Goal: Find specific page/section: Find specific page/section

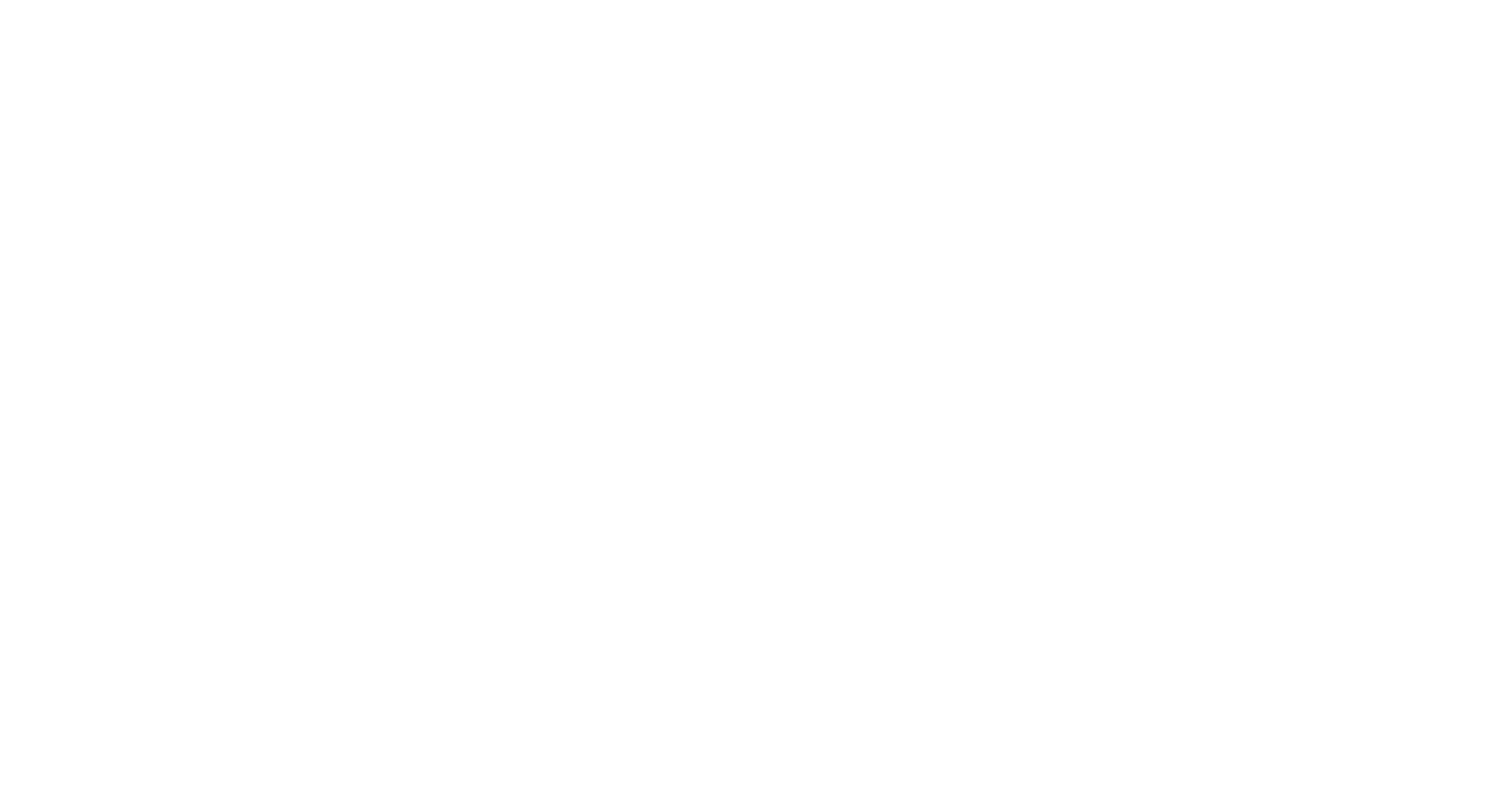
select select "Song"
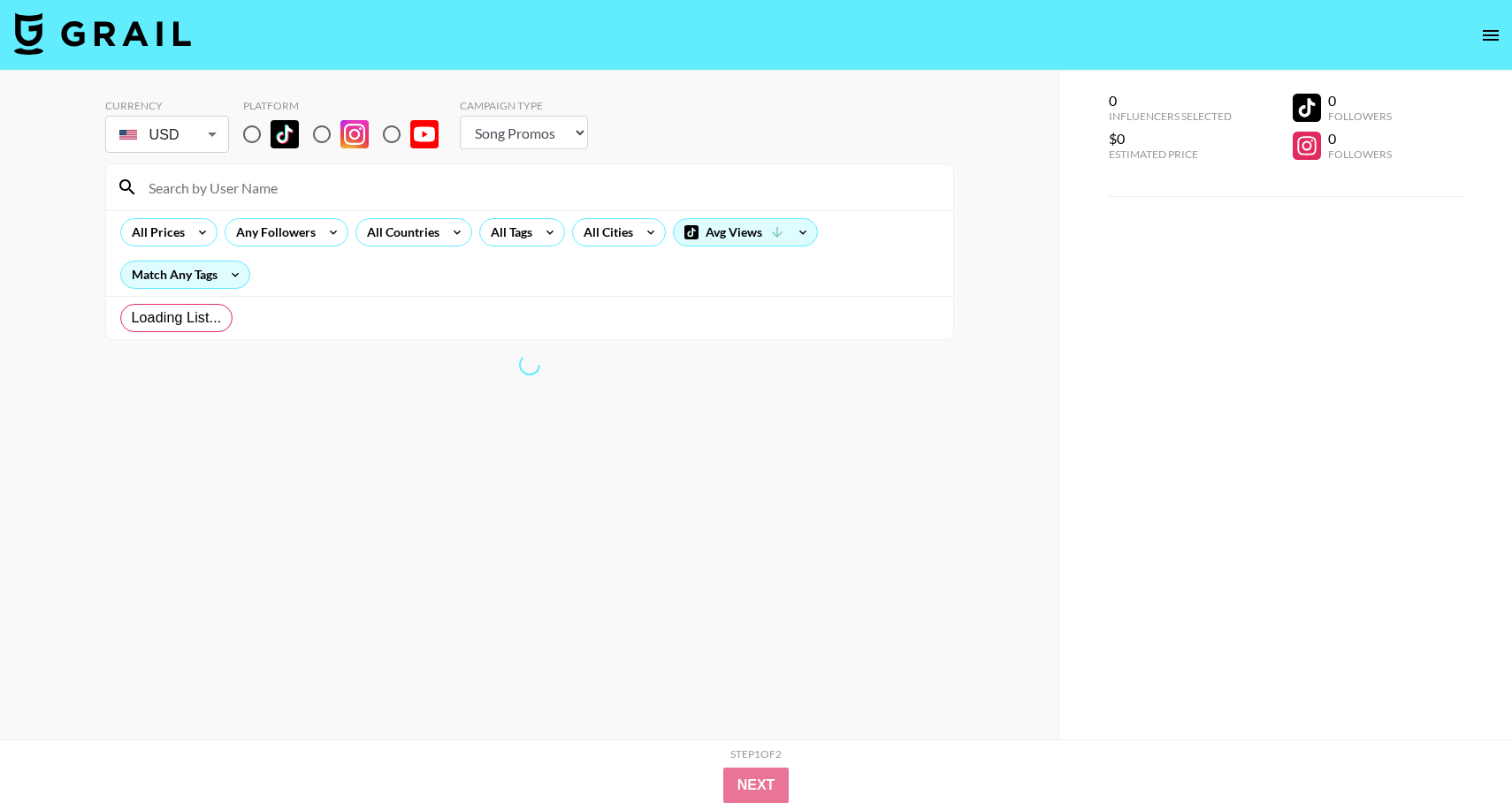
radio input "true"
select select "Brand"
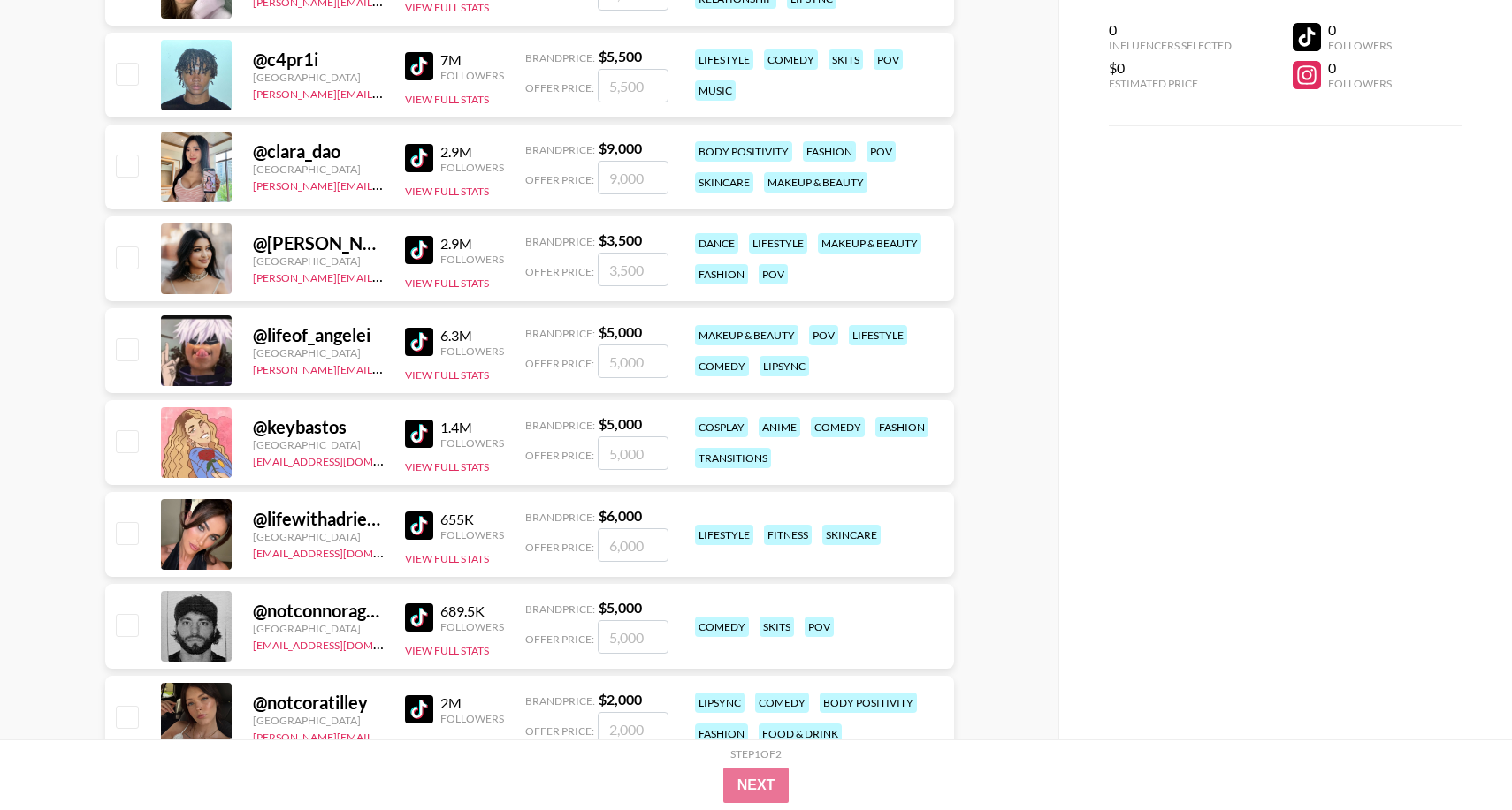
scroll to position [1058, 0]
click at [187, 525] on div at bounding box center [196, 534] width 71 height 71
click at [349, 512] on div "@ lifewithadrienne" at bounding box center [318, 518] width 131 height 22
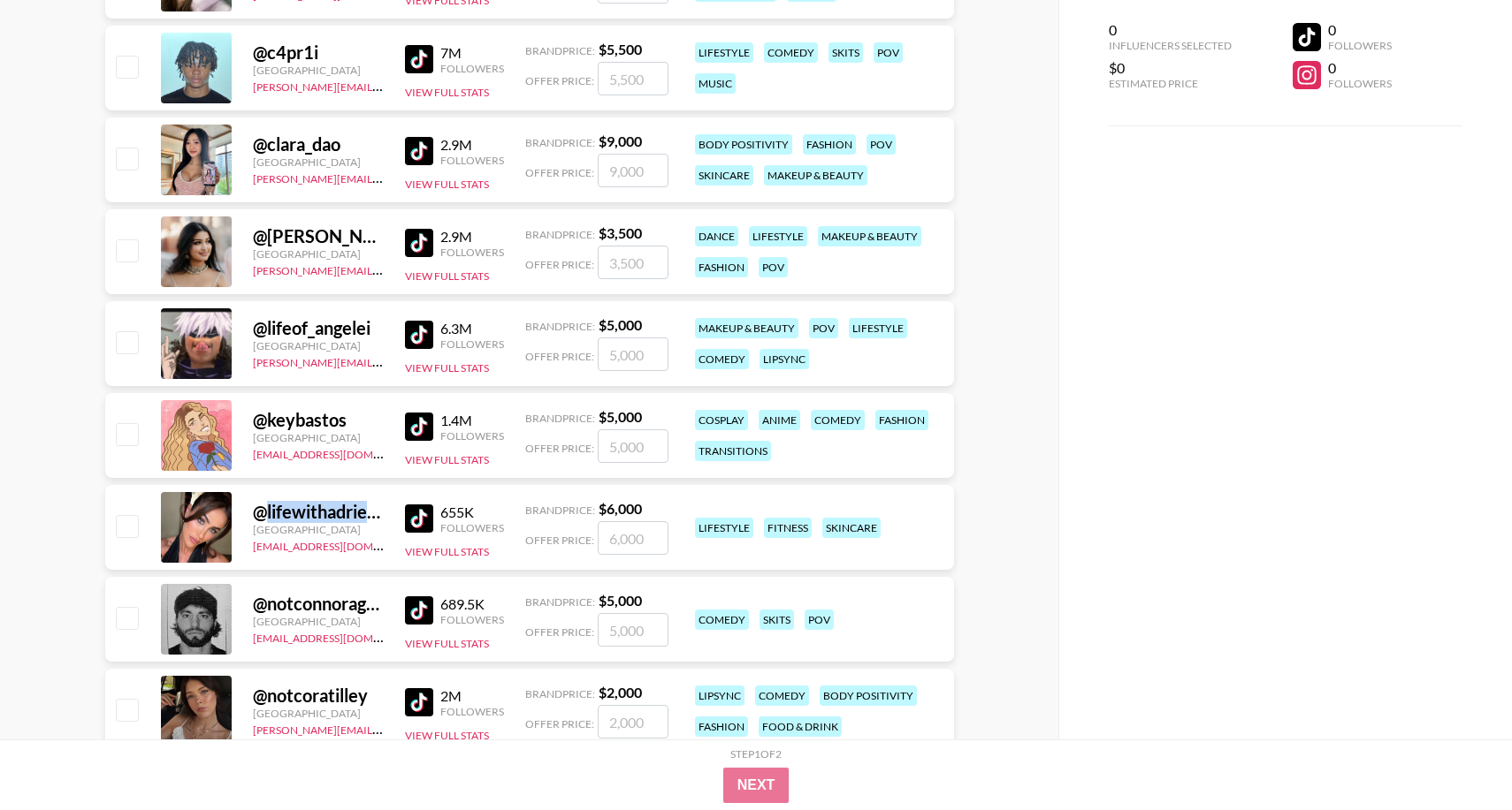
scroll to position [1127, 0]
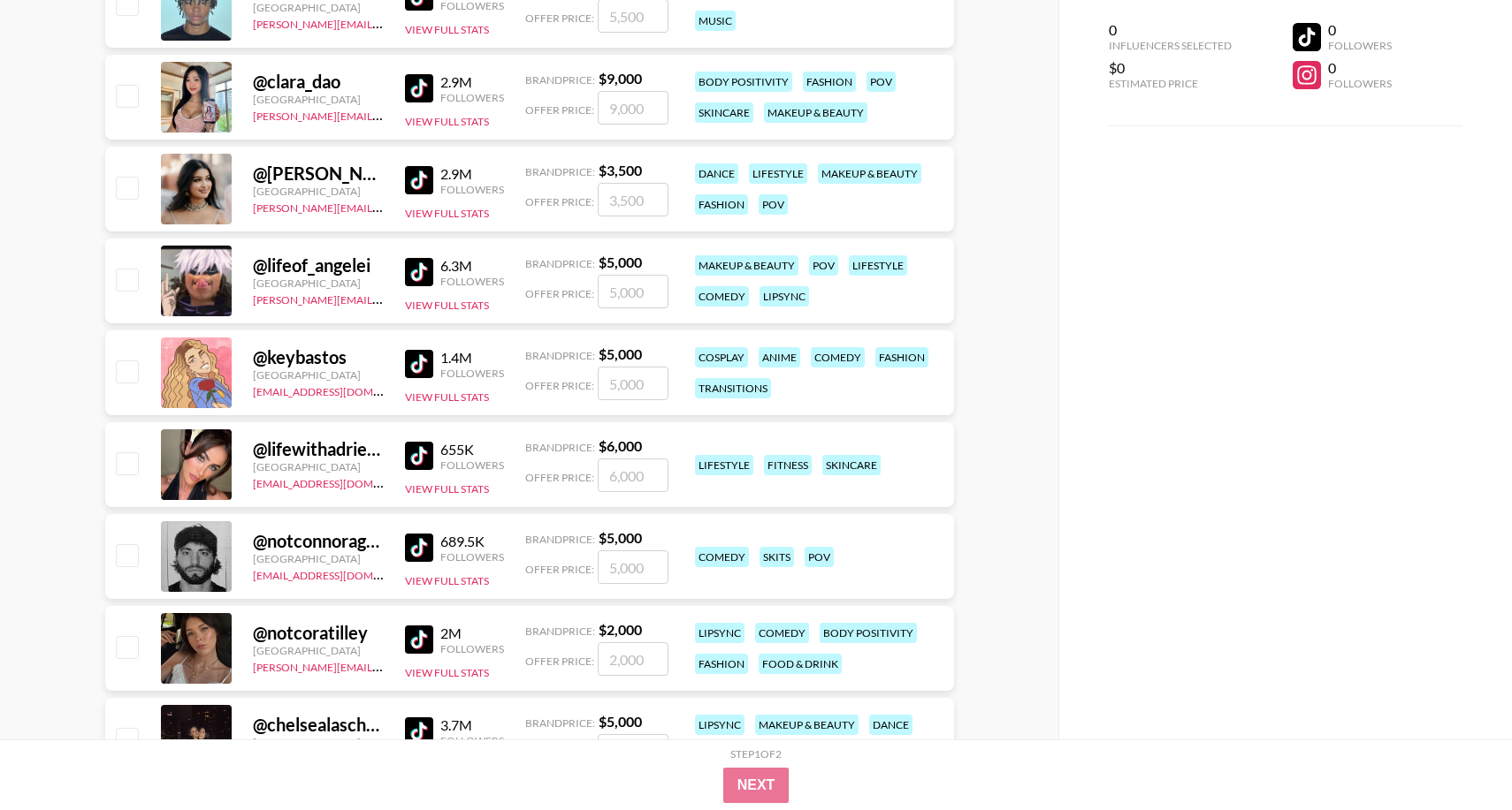
click at [337, 626] on div "@ notcoratilley" at bounding box center [318, 634] width 131 height 22
copy div "@ notcoratilley"
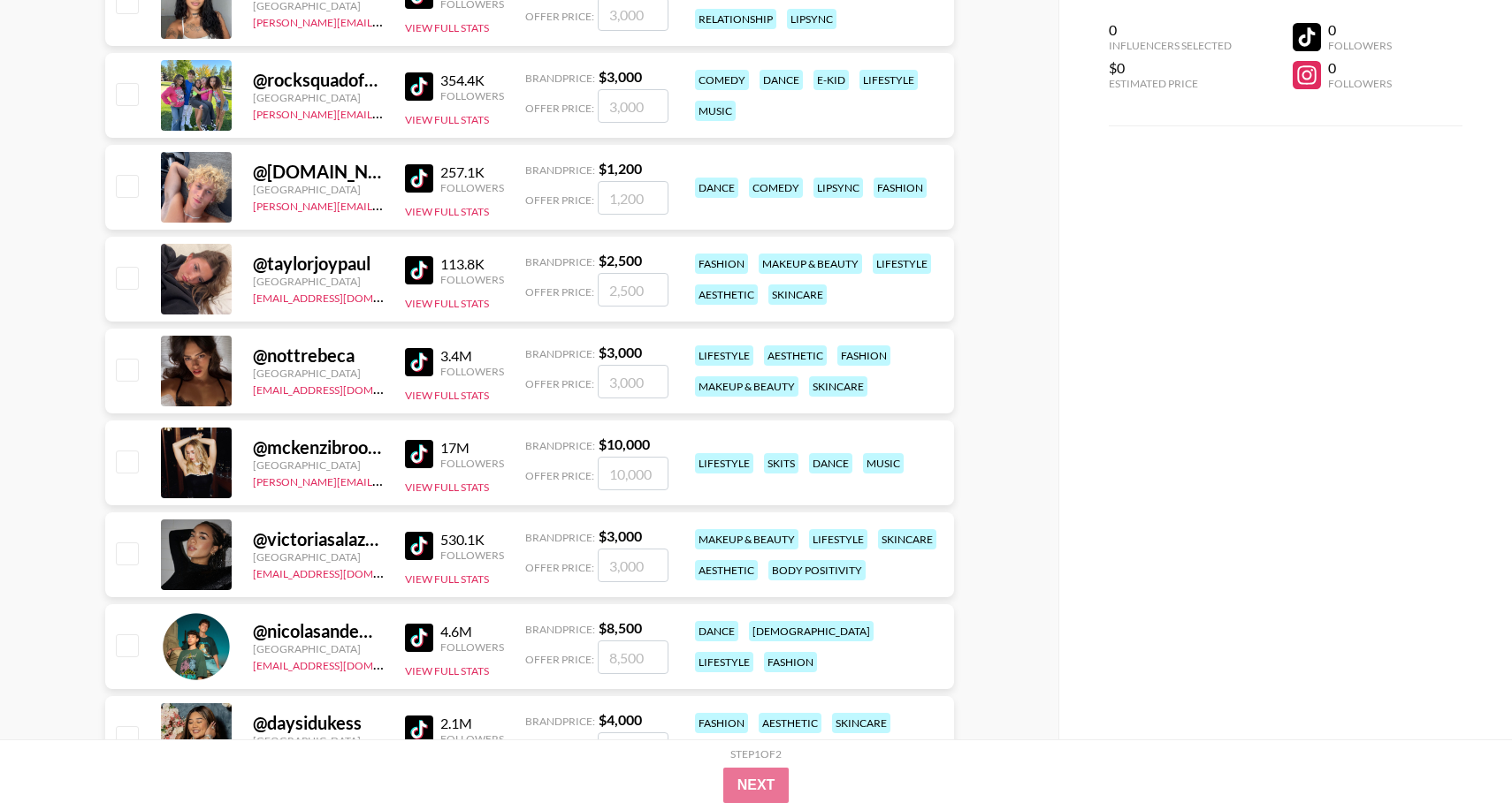
scroll to position [4072, 0]
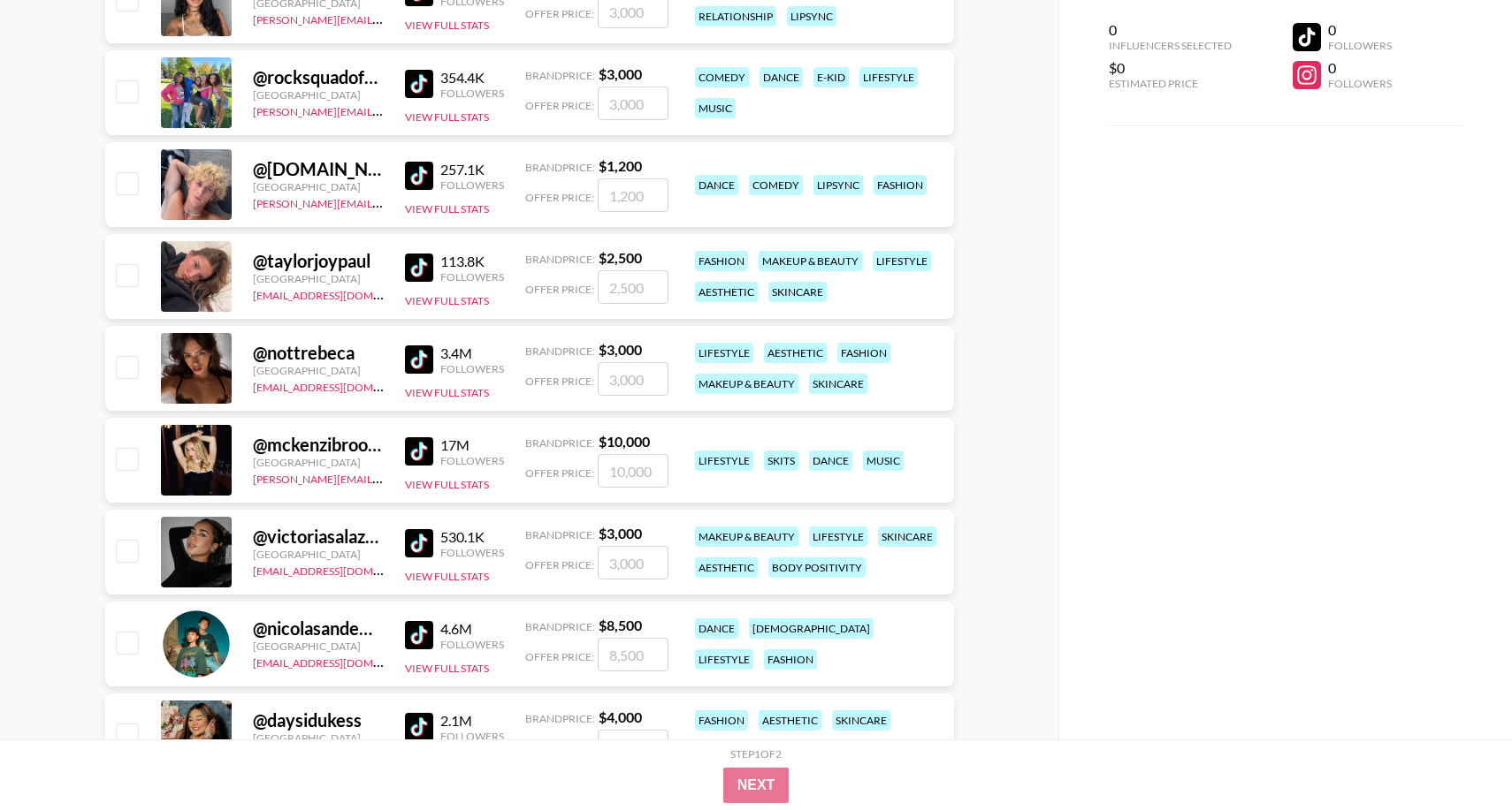
click at [303, 634] on div "@ nicolasandemiliano" at bounding box center [318, 629] width 131 height 22
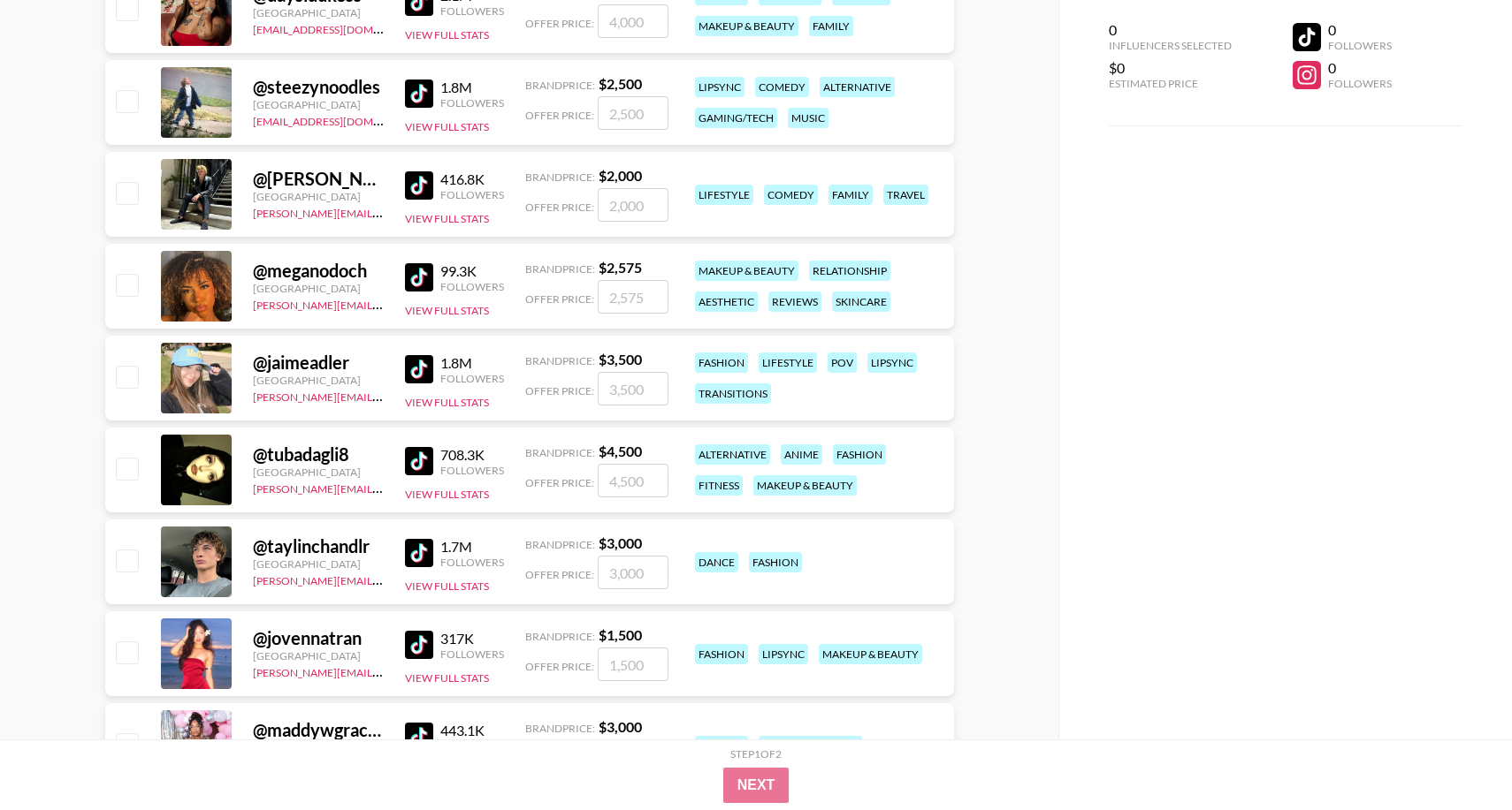
scroll to position [4802, 0]
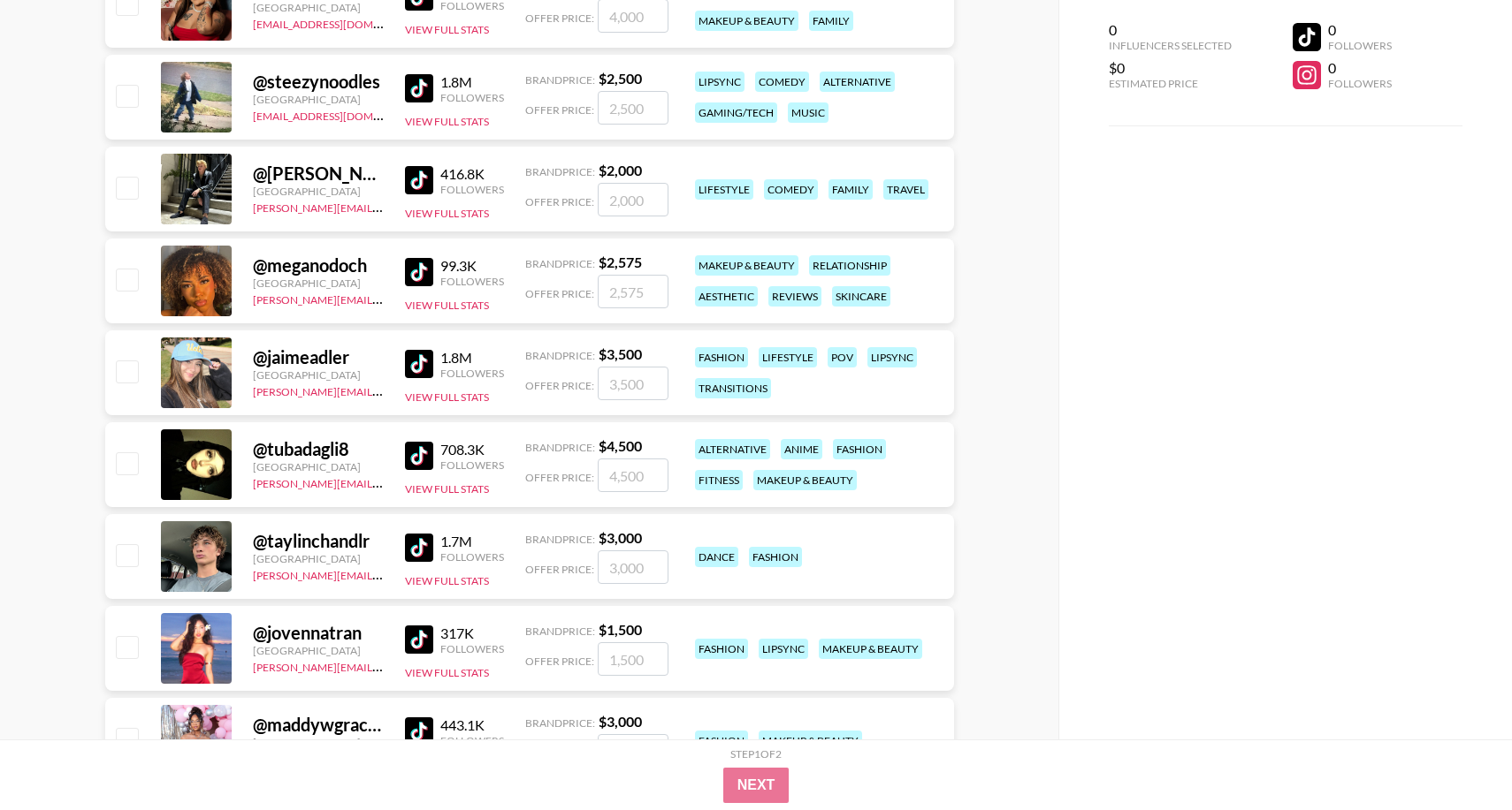
click at [314, 634] on div "@ jovennatran" at bounding box center [318, 634] width 131 height 22
copy div "jovennatran"
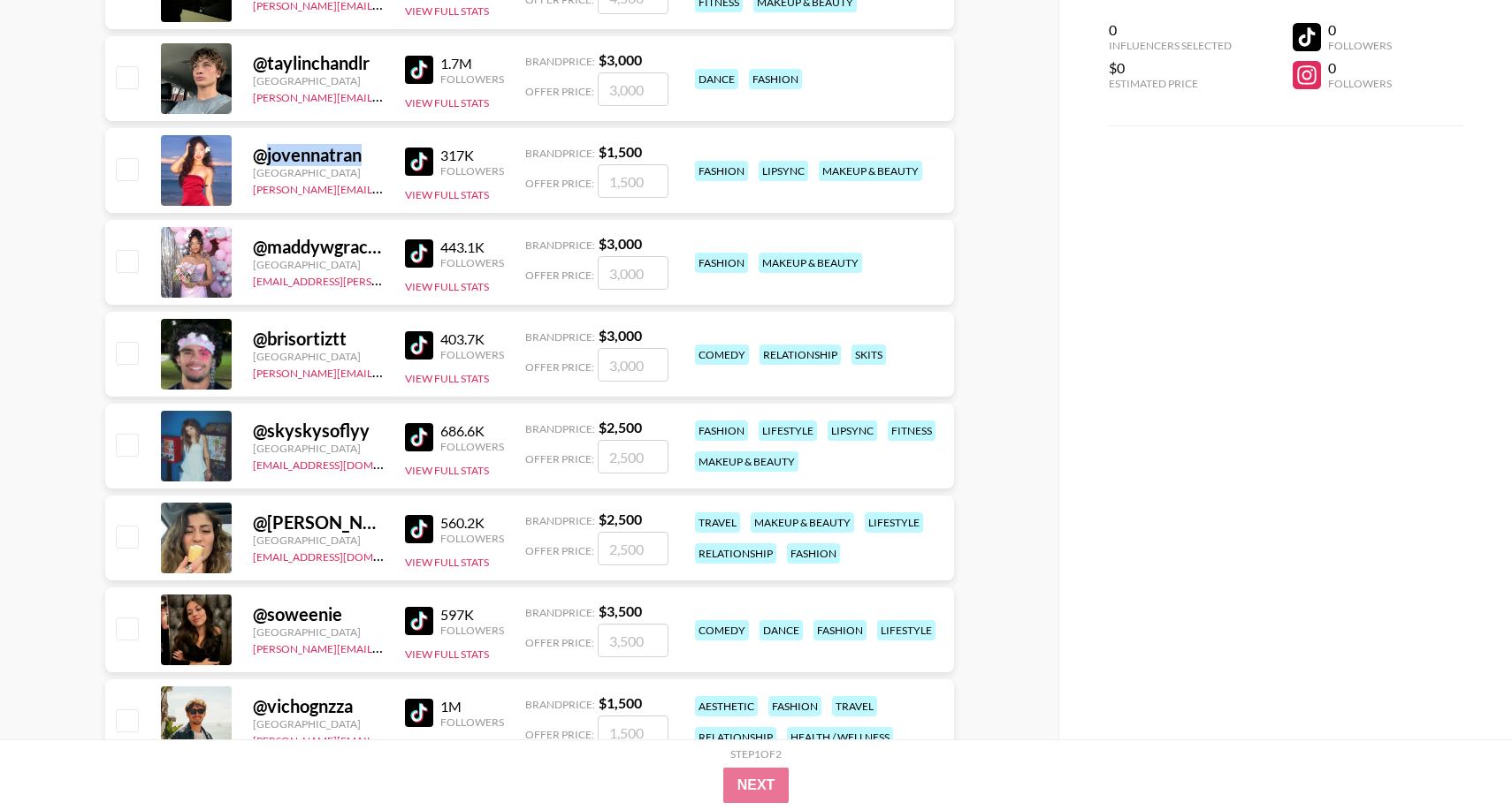
scroll to position [5290, 0]
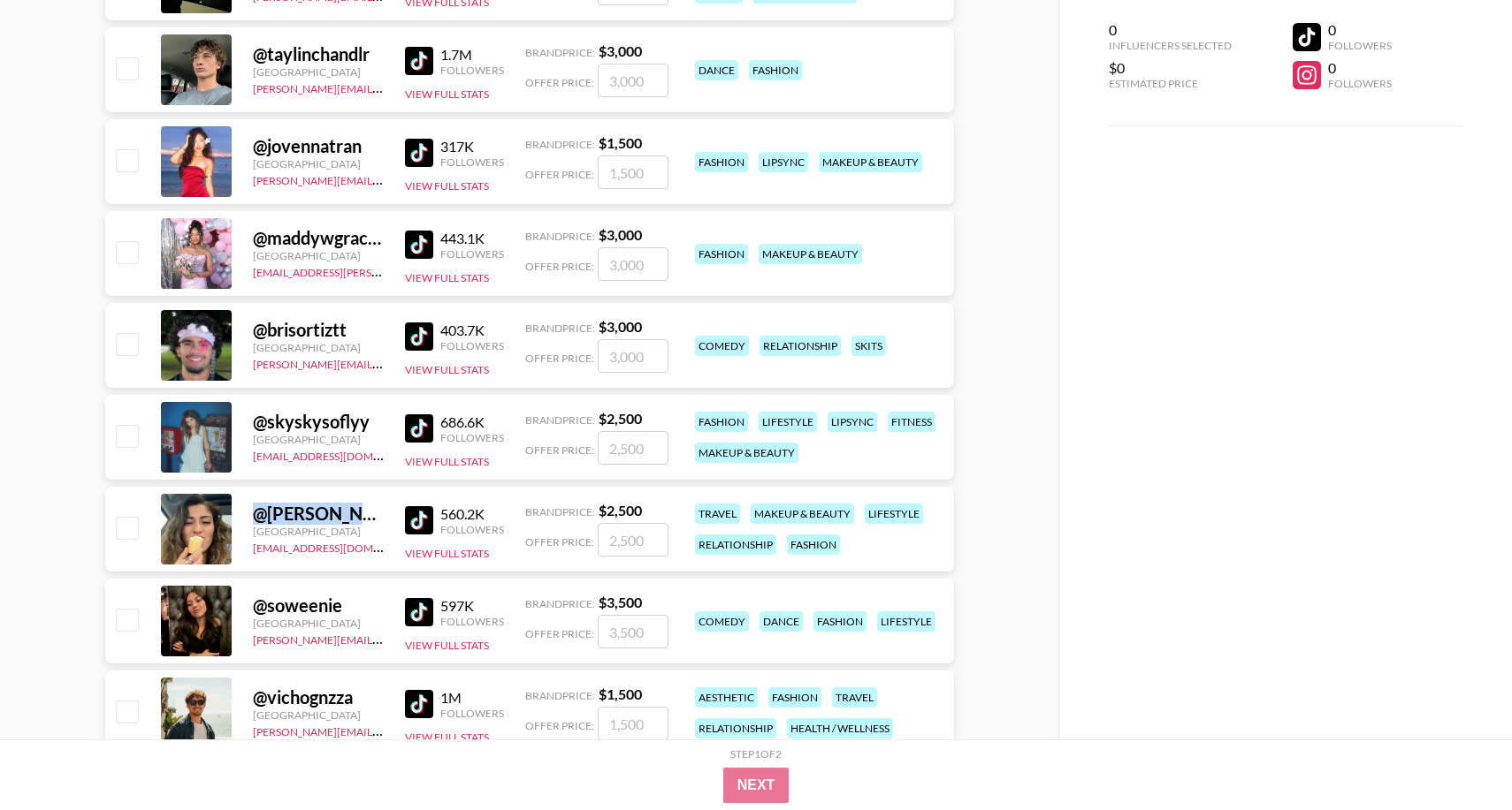
drag, startPoint x: 372, startPoint y: 510, endPoint x: 250, endPoint y: 505, distance: 122.1
click at [250, 505] on div "@ [PERSON_NAME].[PERSON_NAME] [GEOGRAPHIC_DATA] [EMAIL_ADDRESS][DOMAIN_NAME] 56…" at bounding box center [529, 529] width 848 height 85
copy div "@ [PERSON_NAME].[PERSON_NAME]"
